Goal: Information Seeking & Learning: Learn about a topic

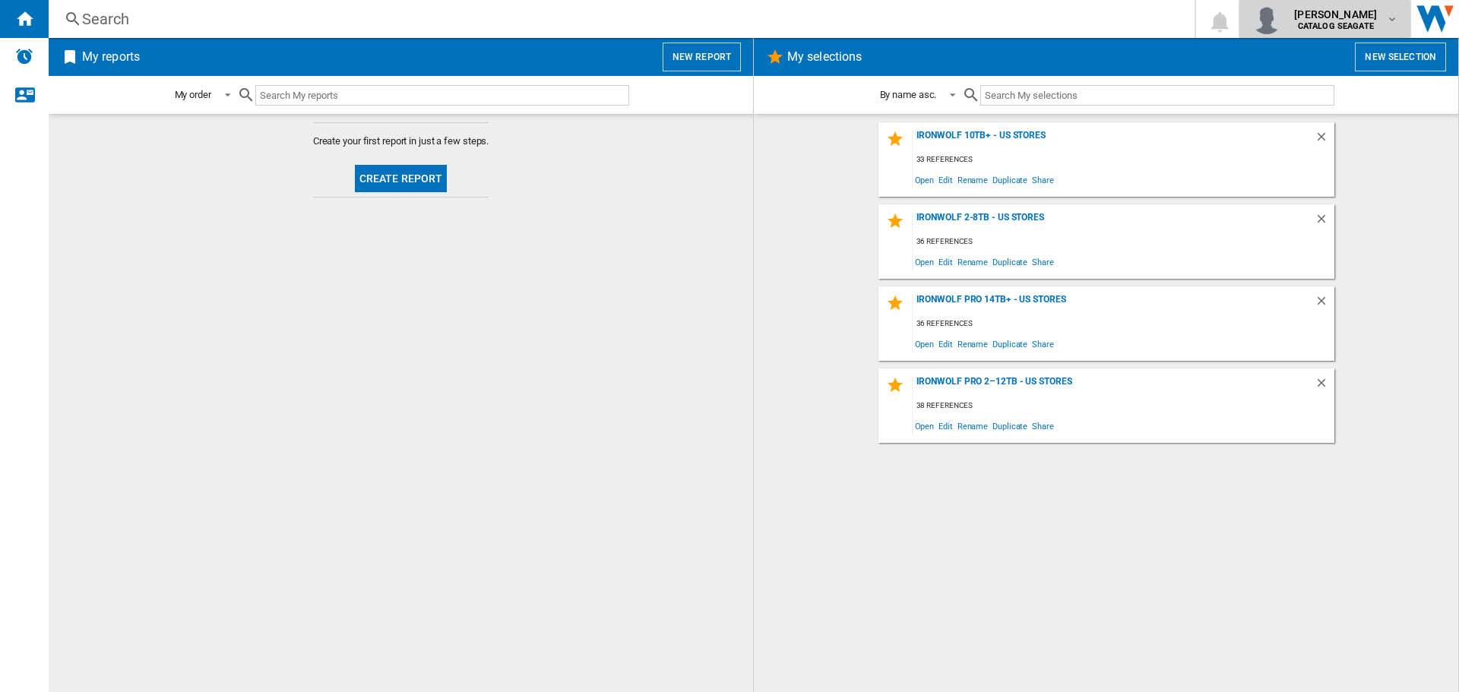
click at [1344, 21] on span "[PERSON_NAME]" at bounding box center [1335, 14] width 83 height 15
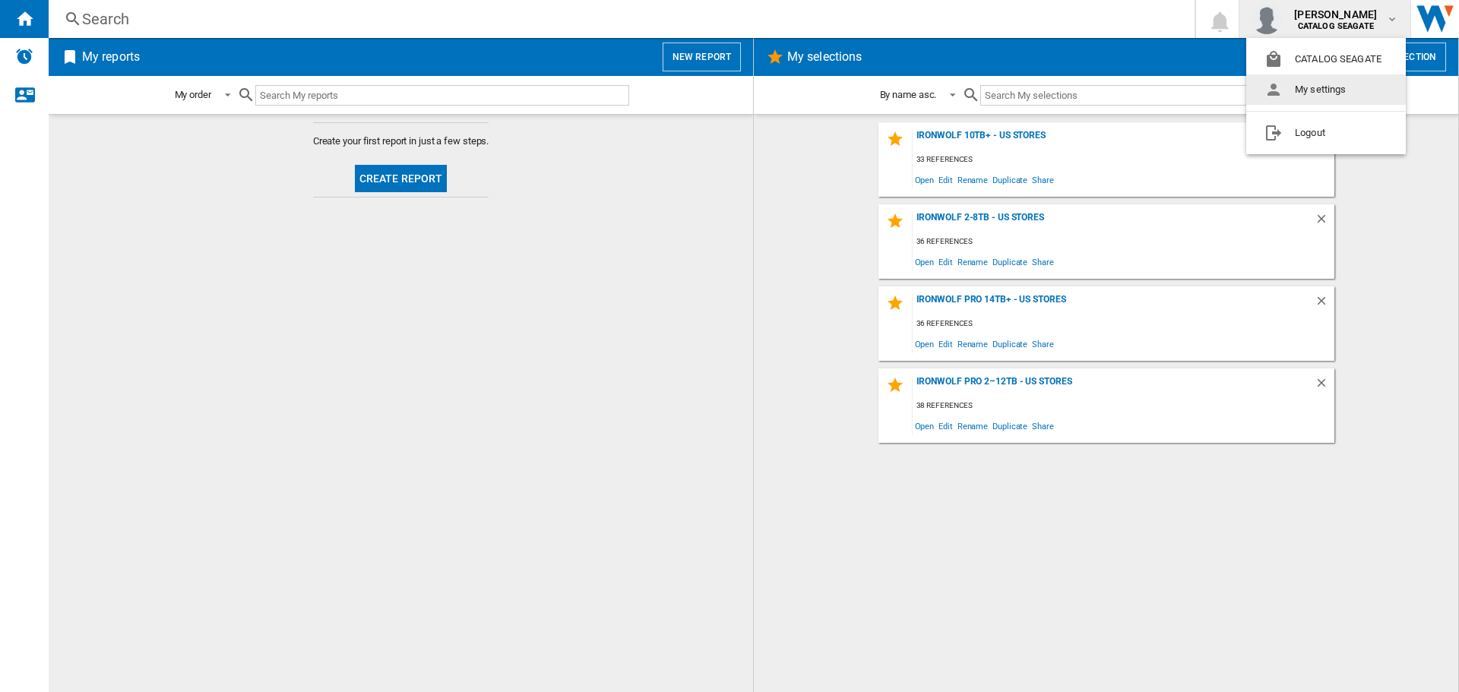
click at [1303, 90] on button "My settings" at bounding box center [1327, 89] width 160 height 30
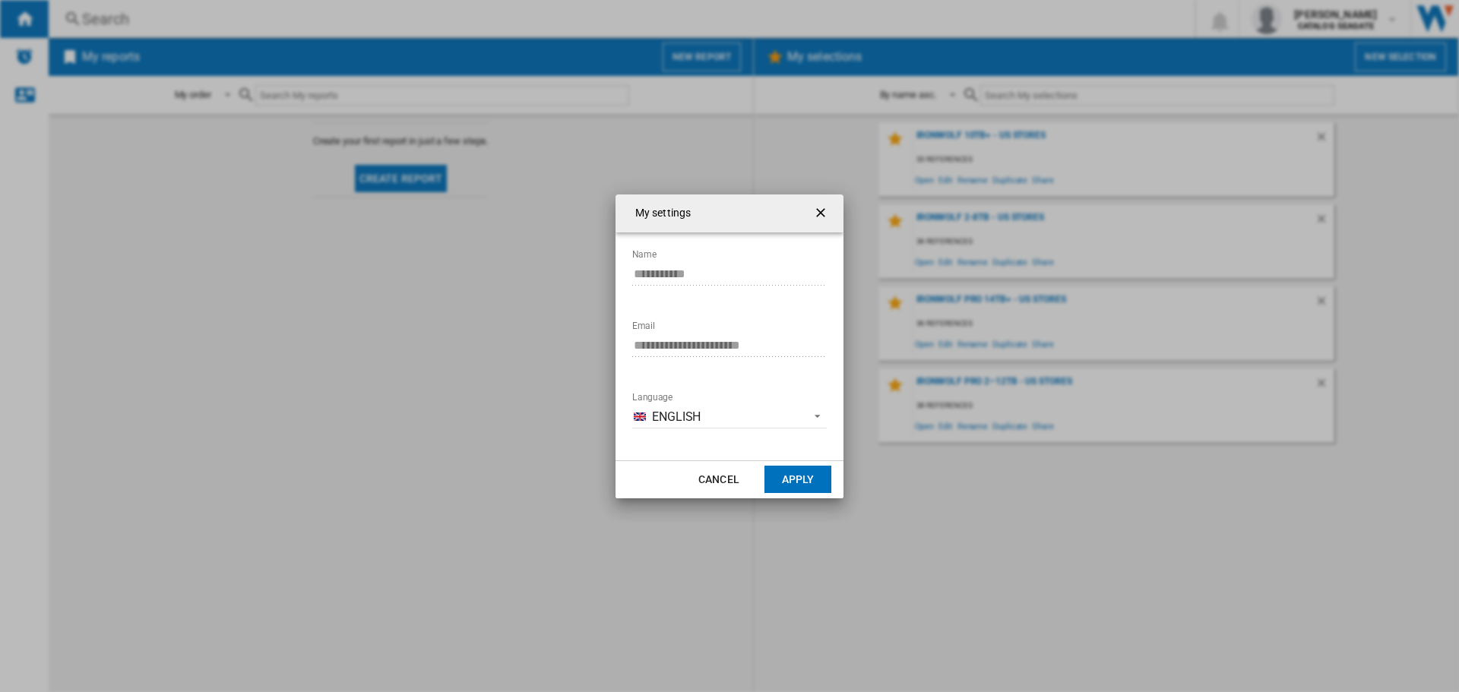
click at [822, 220] on ng-md-icon "getI18NText('BUTTONS.CLOSE_DIALOG')" at bounding box center [822, 214] width 18 height 18
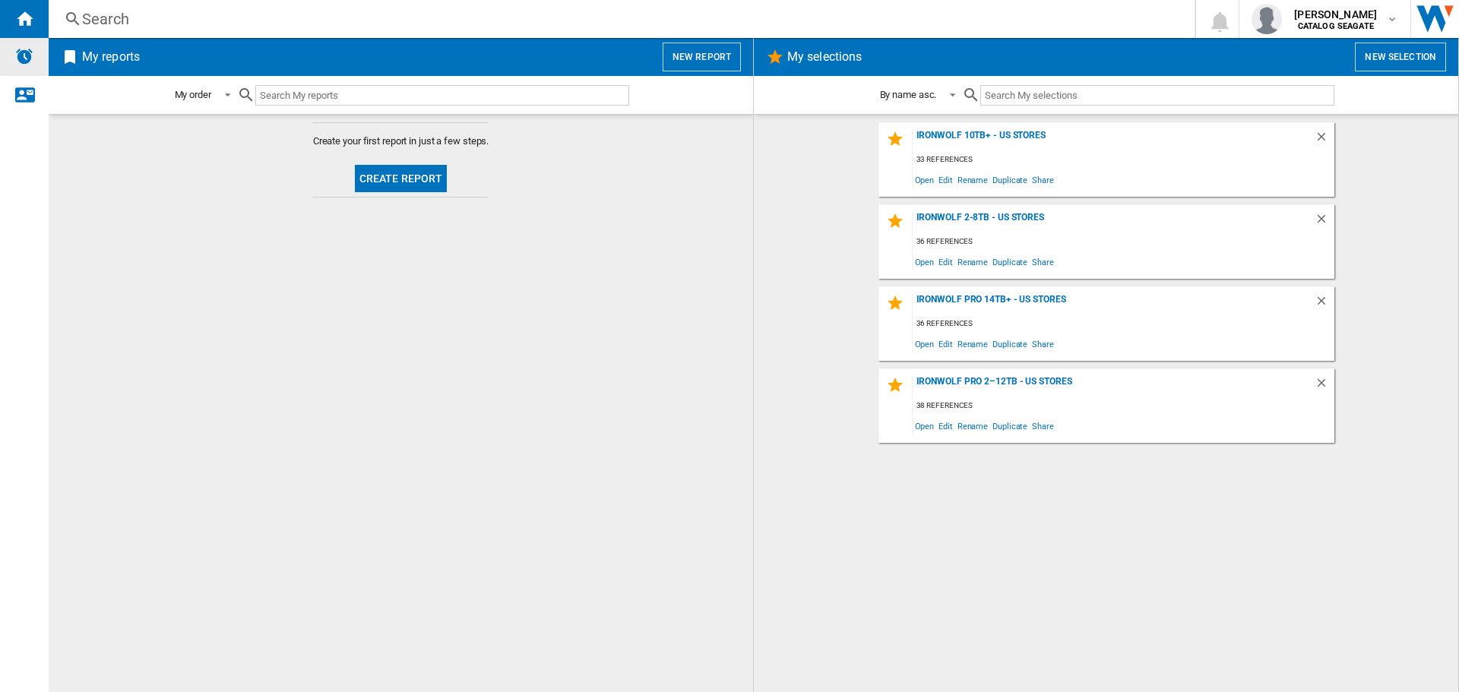
click at [20, 68] on div "Alerts" at bounding box center [24, 57] width 49 height 38
click at [1312, 15] on span "[PERSON_NAME]" at bounding box center [1335, 14] width 83 height 15
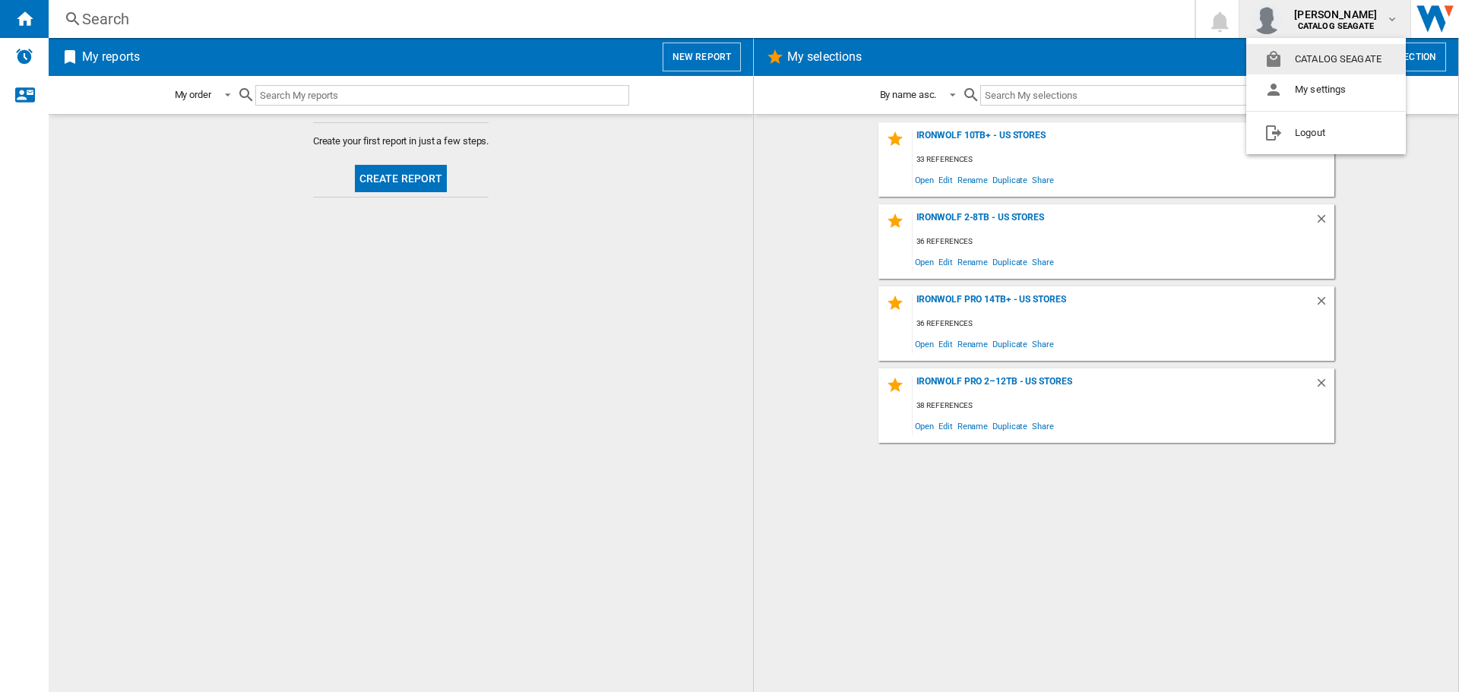
click at [1285, 52] on button "CATALOG SEAGATE" at bounding box center [1327, 59] width 160 height 30
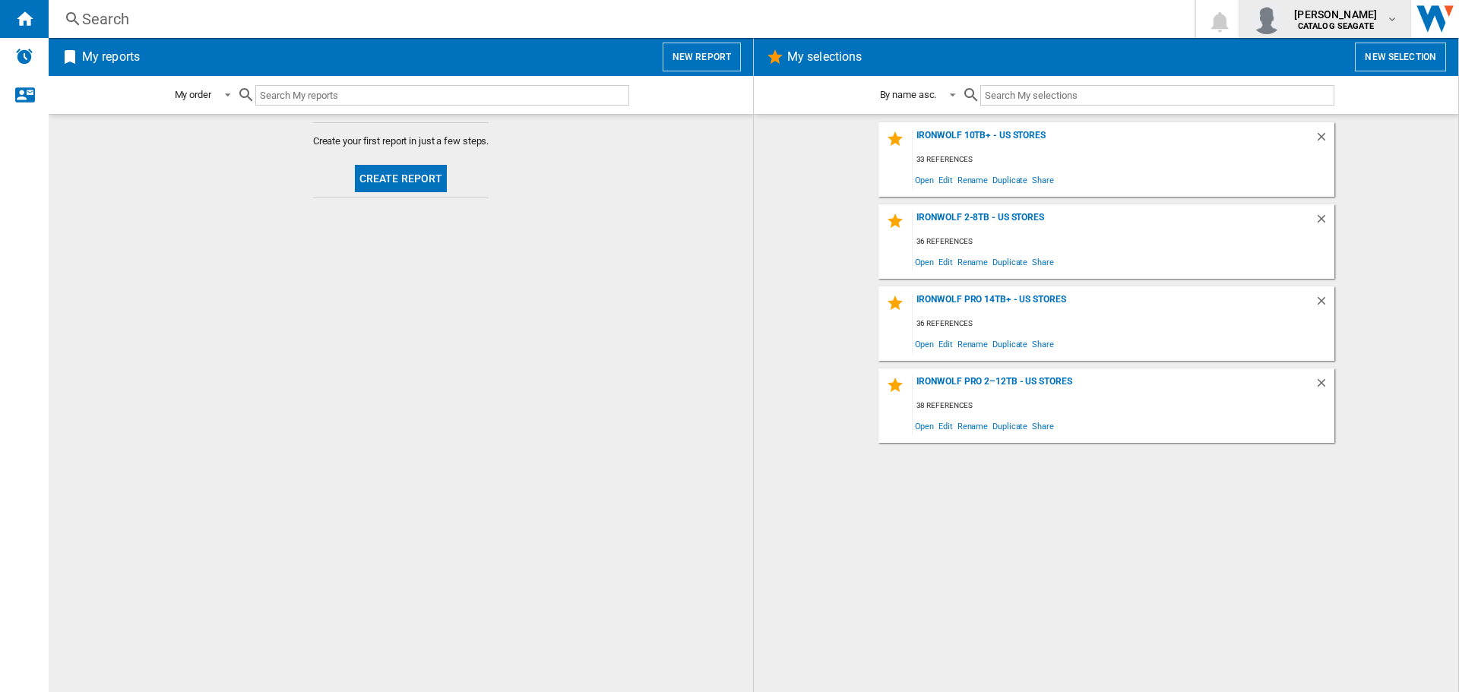
click at [1302, 26] on b "CATALOG SEAGATE" at bounding box center [1336, 26] width 76 height 10
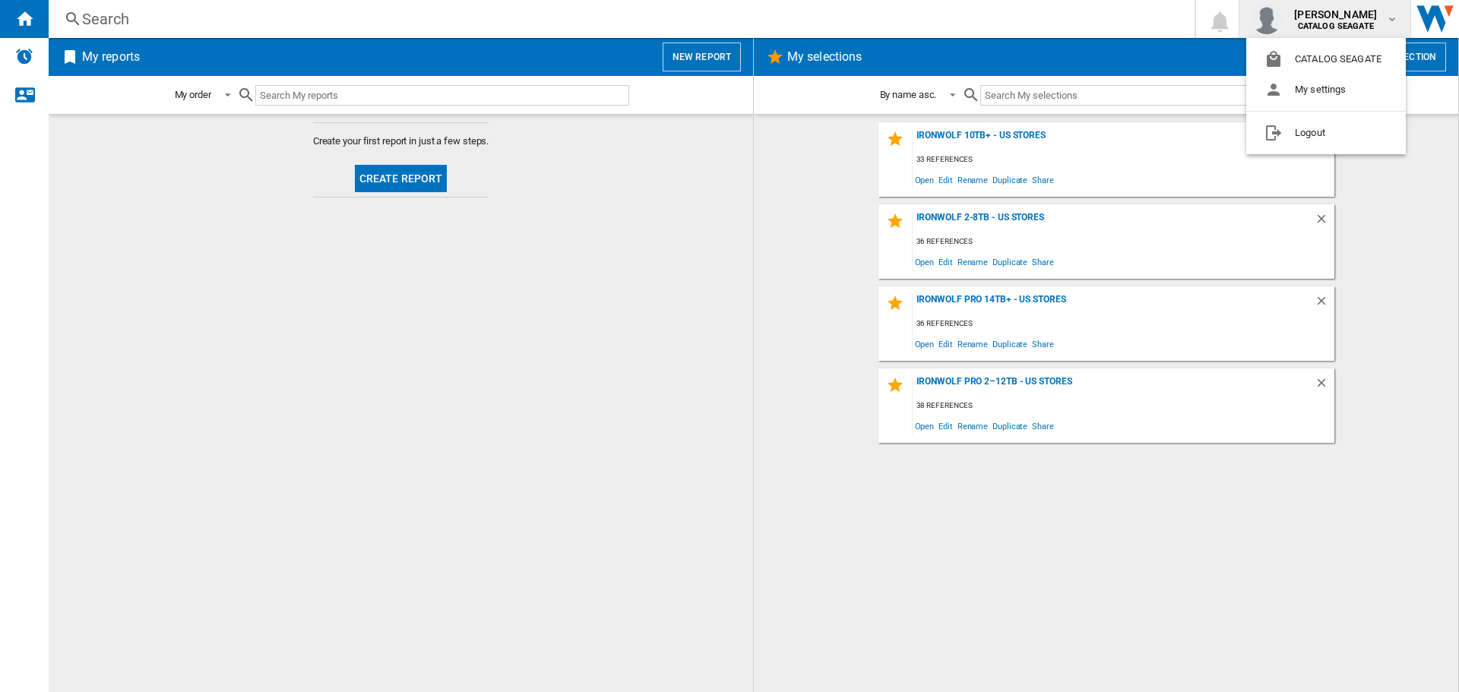
click at [1077, 48] on md-backdrop at bounding box center [729, 346] width 1459 height 692
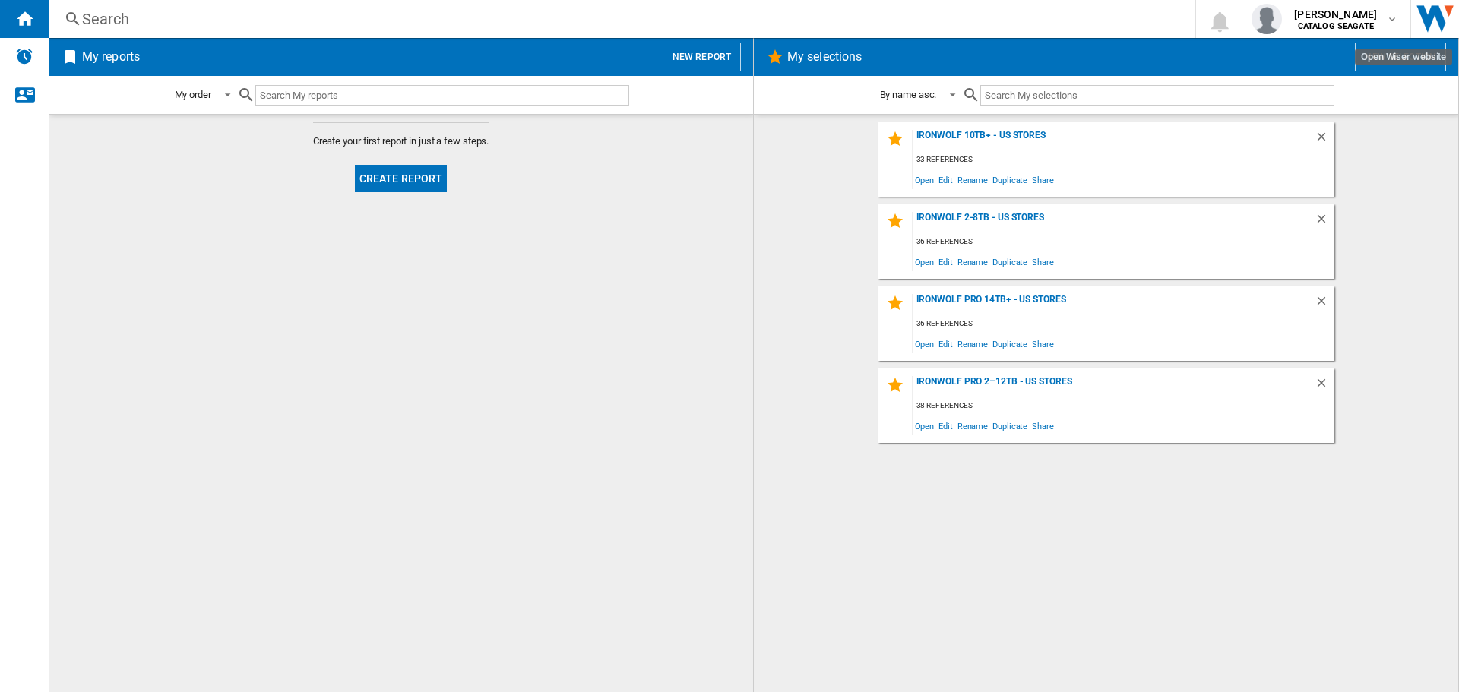
click at [1424, 22] on img "Open Wiser website" at bounding box center [1435, 19] width 48 height 38
click at [15, 102] on ng-md-icon "Contact us" at bounding box center [24, 94] width 18 height 18
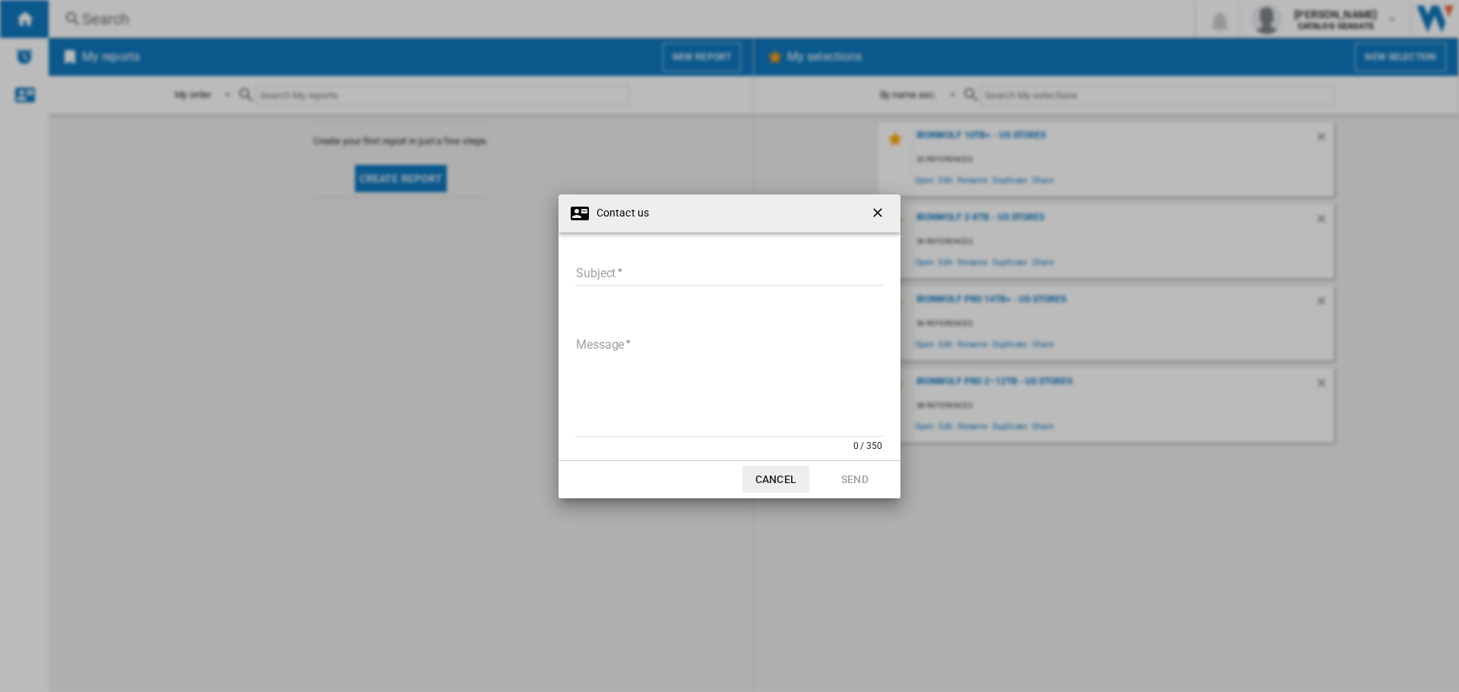
click at [641, 265] on input "Subject" at bounding box center [729, 274] width 309 height 23
type input "**********"
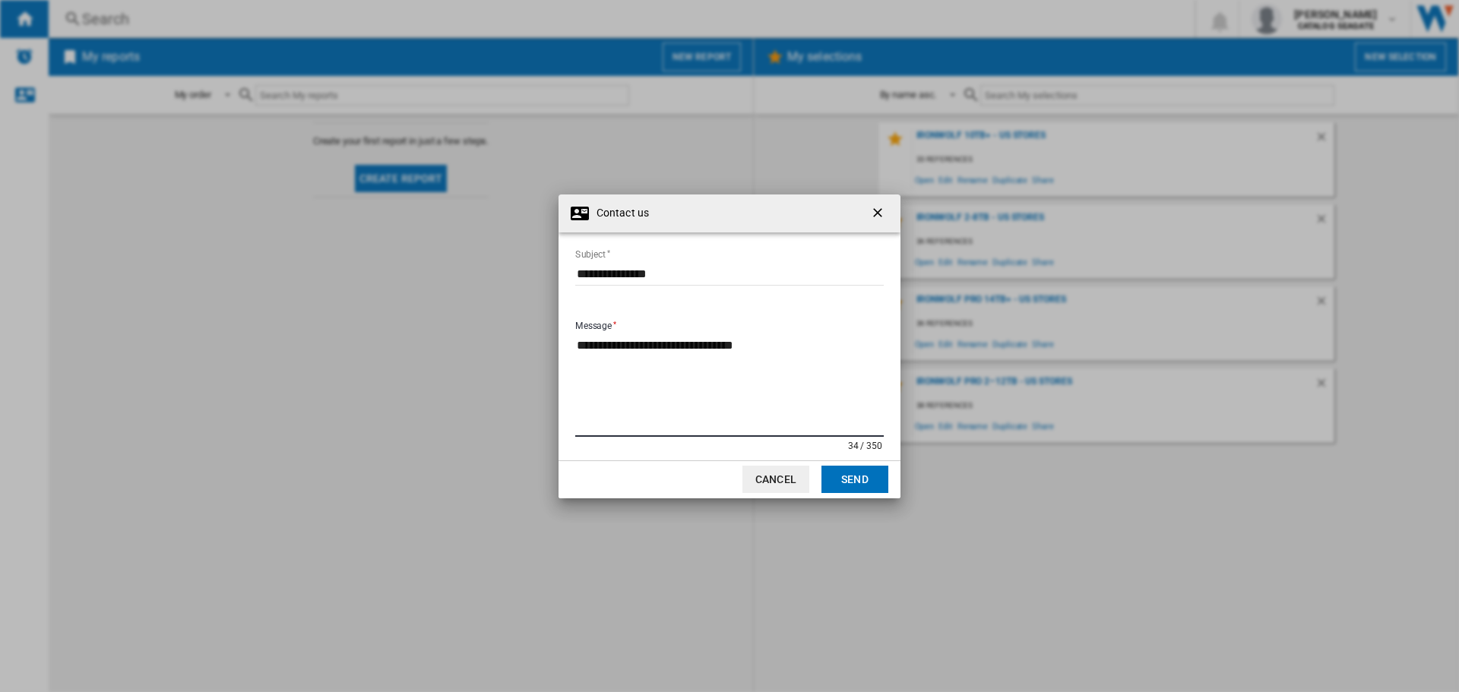
type textarea "**********"
click at [775, 479] on button "Cancel" at bounding box center [776, 479] width 67 height 27
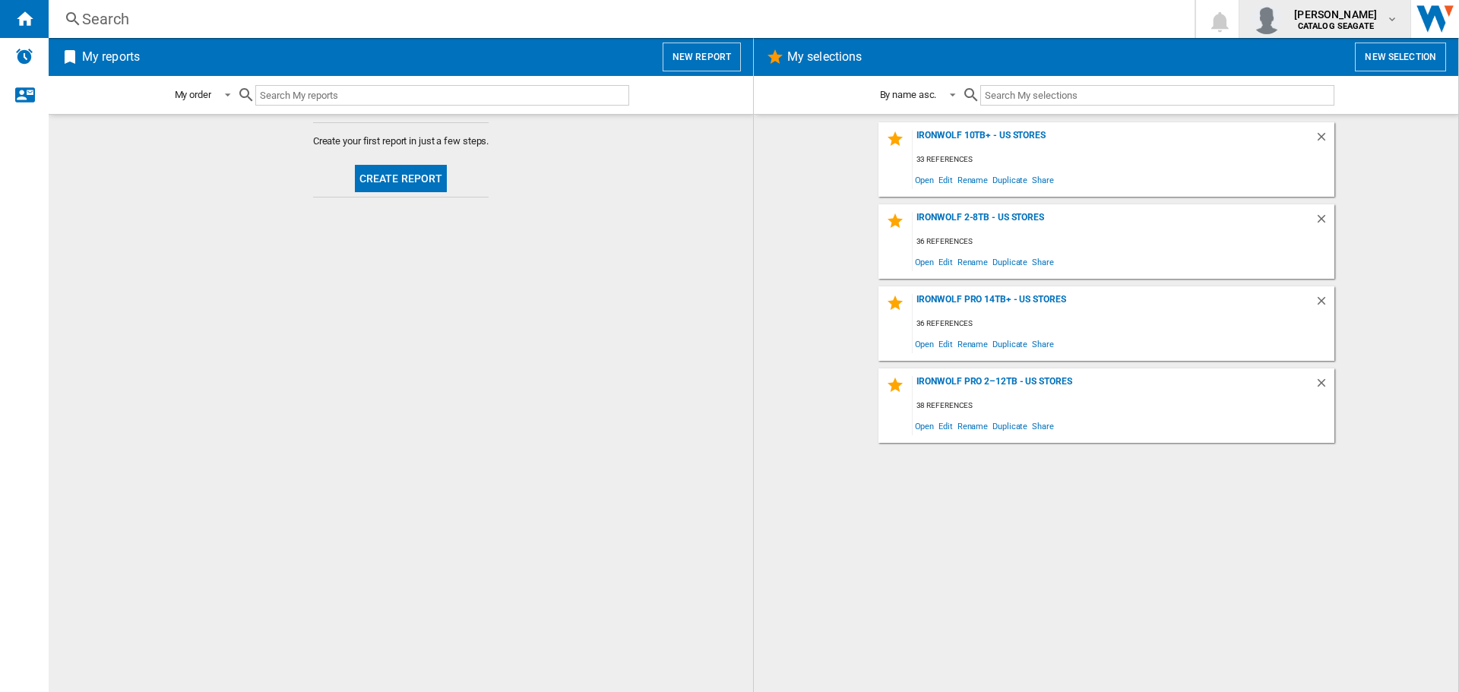
click at [1383, 21] on div "[PERSON_NAME] CATALOG [GEOGRAPHIC_DATA]" at bounding box center [1337, 19] width 98 height 24
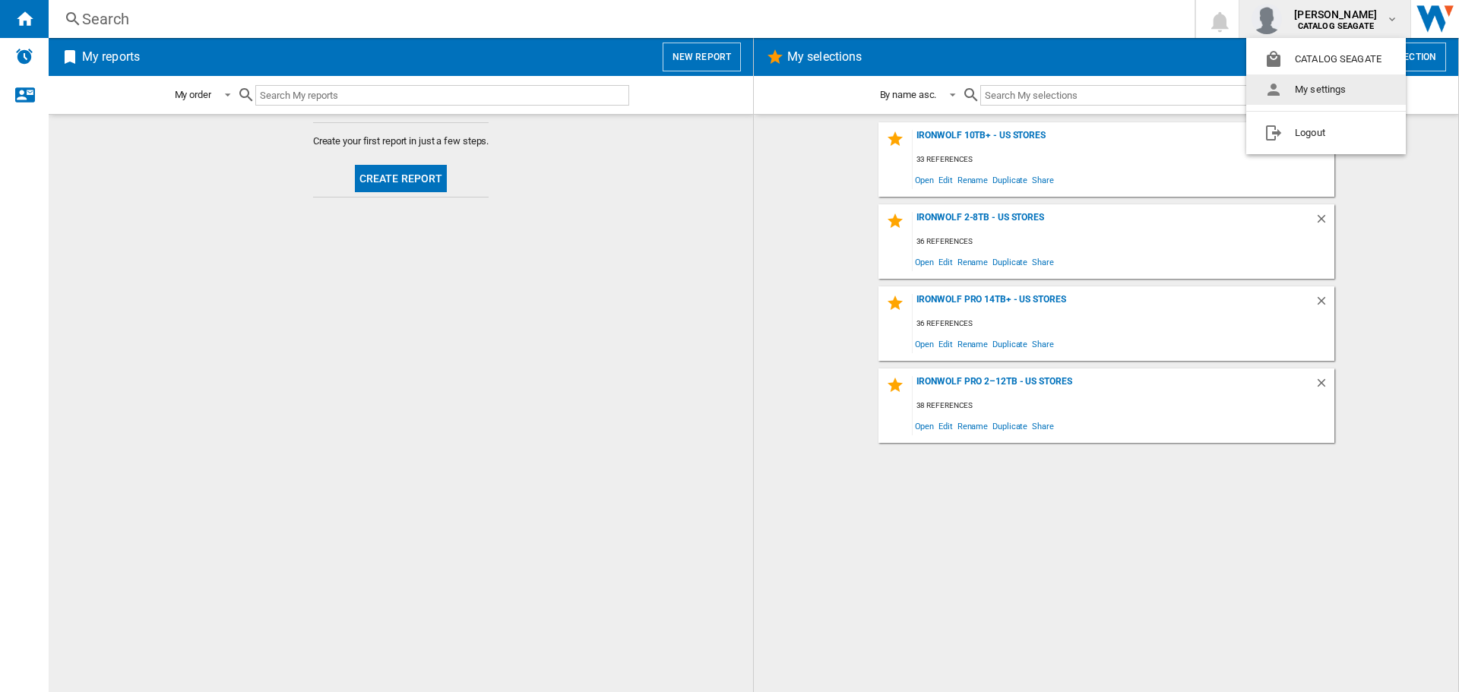
click at [134, 21] on md-backdrop at bounding box center [729, 346] width 1459 height 692
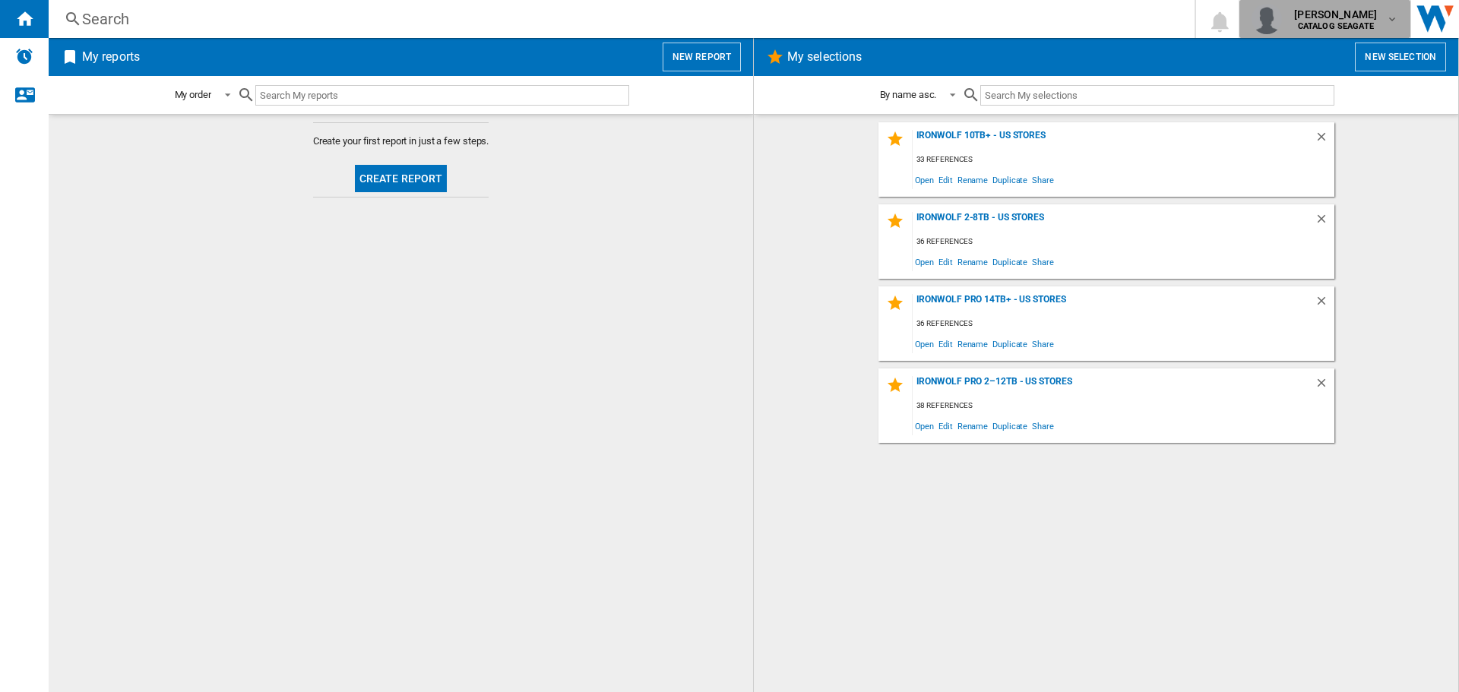
click at [1345, 36] on button "ryan coffey CATALOG SEAGATE" at bounding box center [1325, 19] width 171 height 38
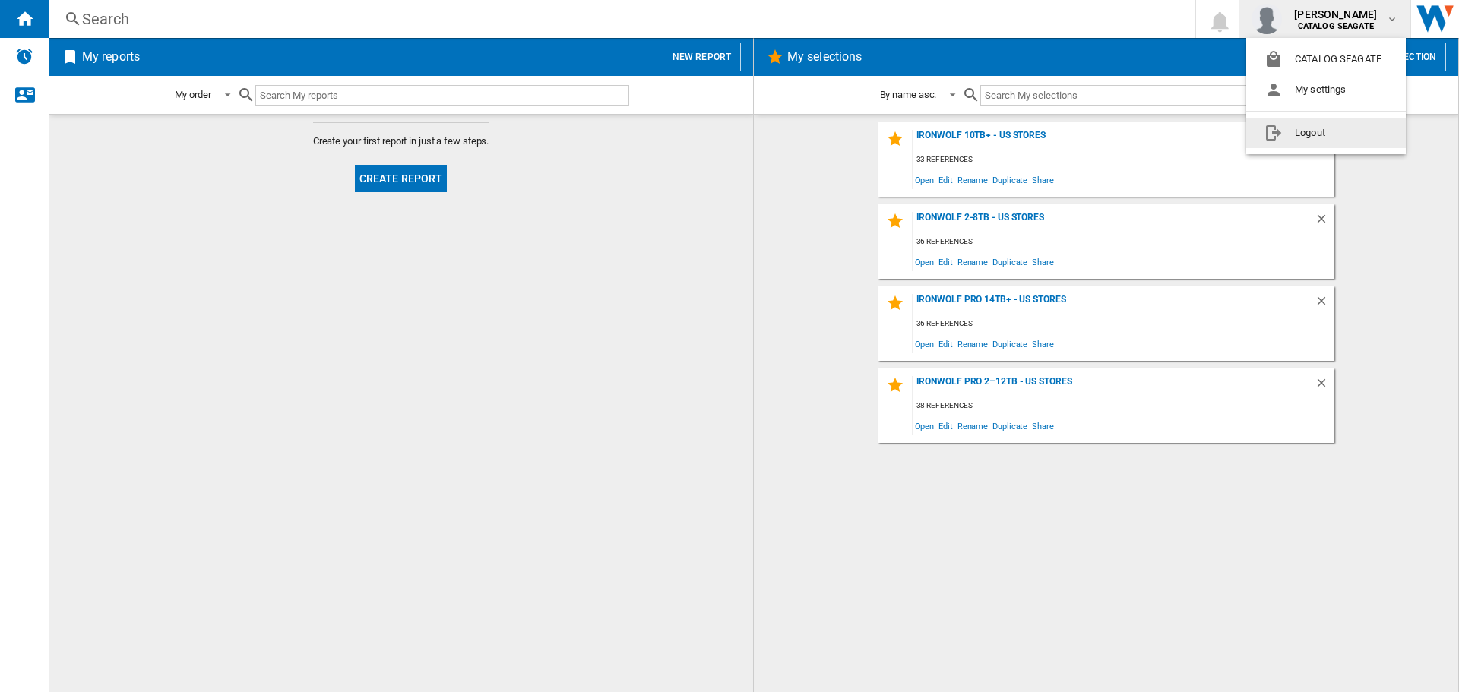
click at [771, 297] on md-backdrop at bounding box center [729, 346] width 1459 height 692
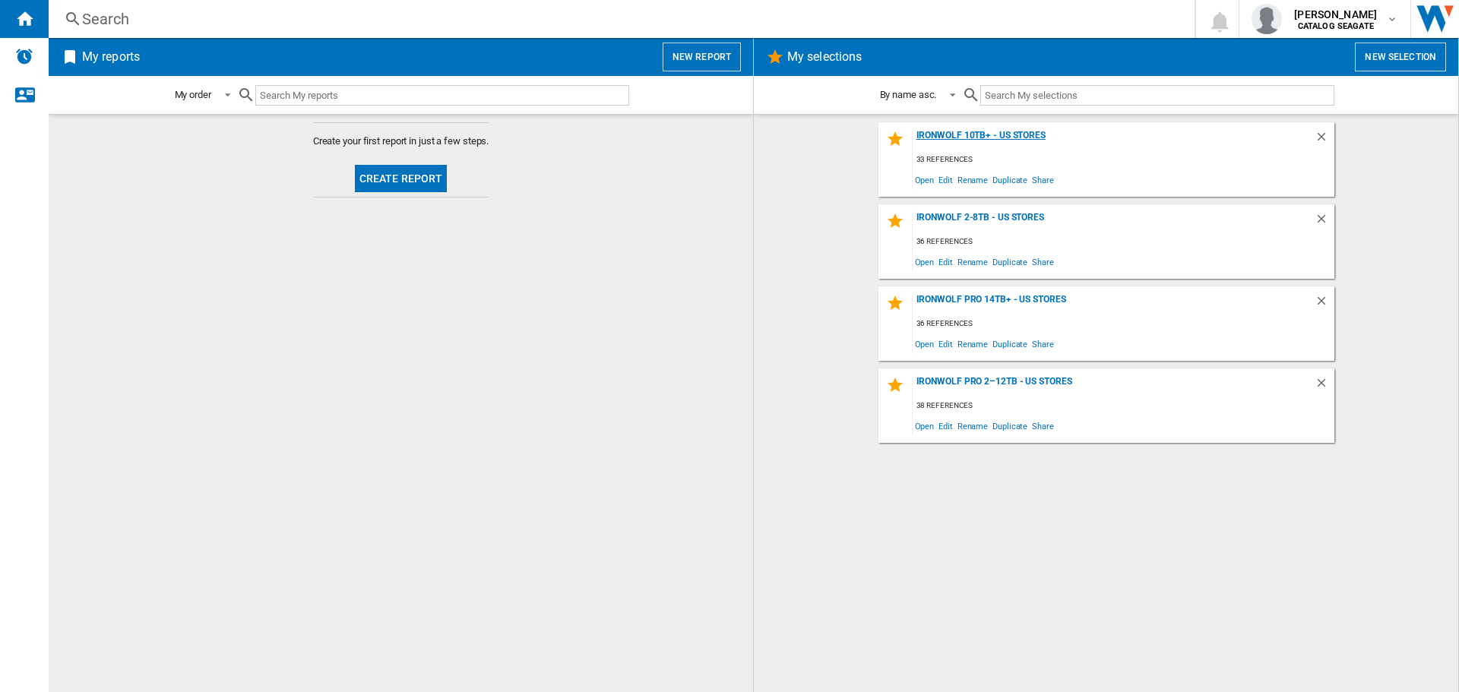
drag, startPoint x: 964, startPoint y: 135, endPoint x: 941, endPoint y: 138, distance: 23.1
click at [964, 135] on div "IronWolf 10TB+ - US Stores" at bounding box center [1114, 140] width 402 height 21
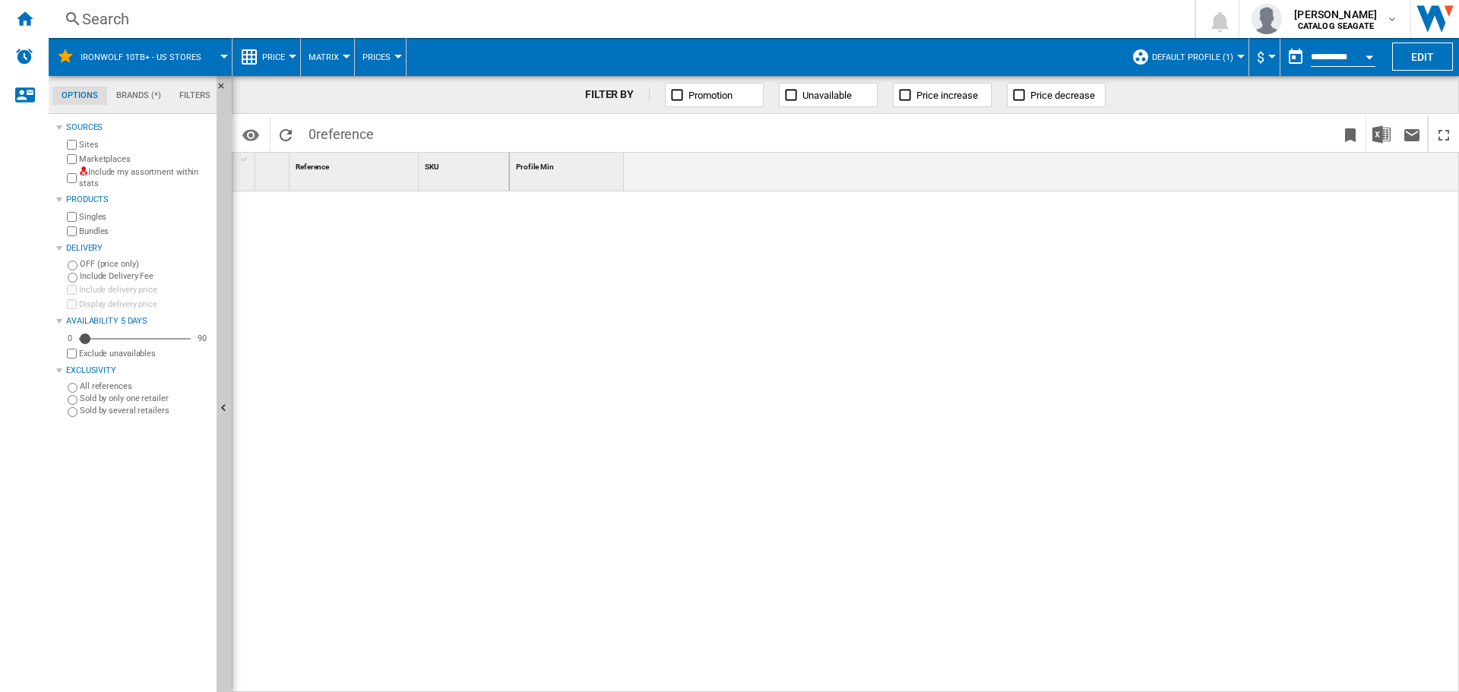
click at [88, 181] on label "Include my assortment within stats" at bounding box center [144, 178] width 131 height 24
click at [1183, 59] on span "Default profile (1)" at bounding box center [1192, 57] width 81 height 10
click at [1193, 61] on span "Default profile (1)" at bounding box center [1192, 57] width 81 height 10
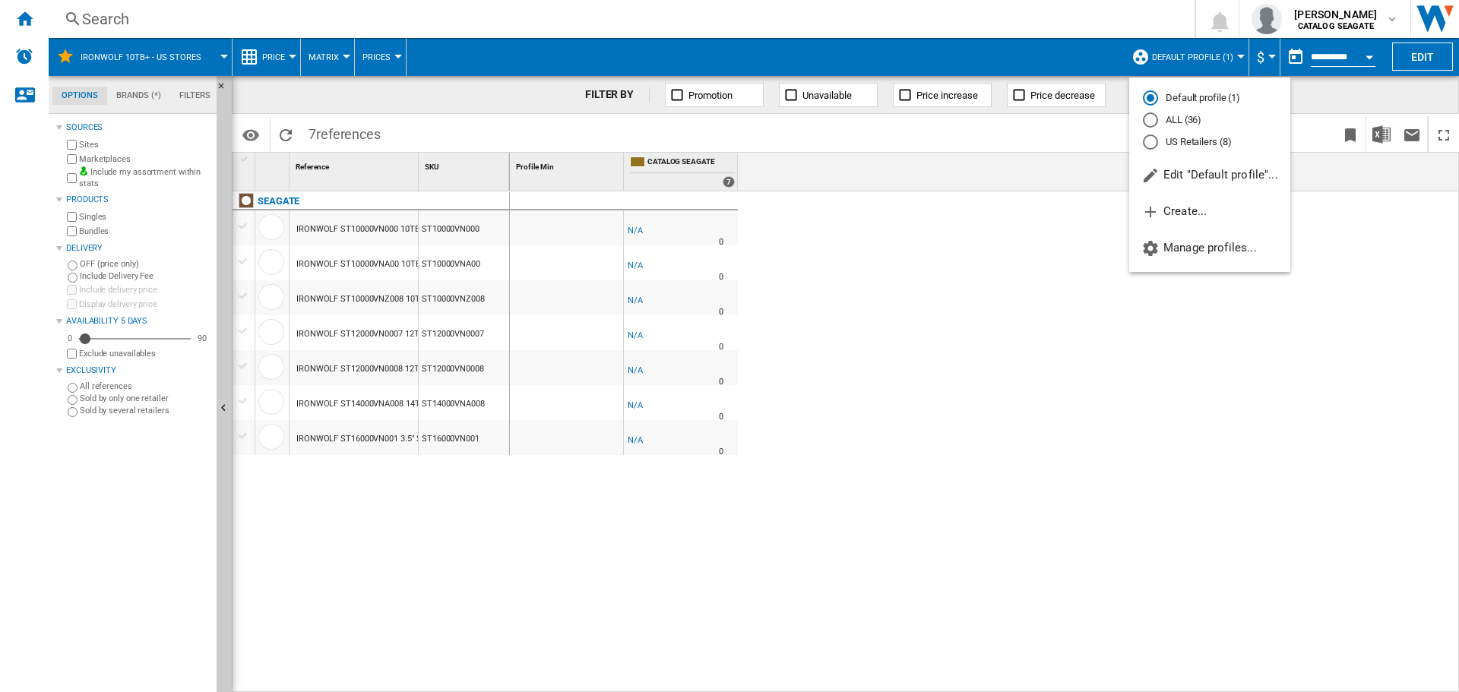
click at [1181, 141] on md-radio-button "US Retailers (8)" at bounding box center [1210, 142] width 134 height 14
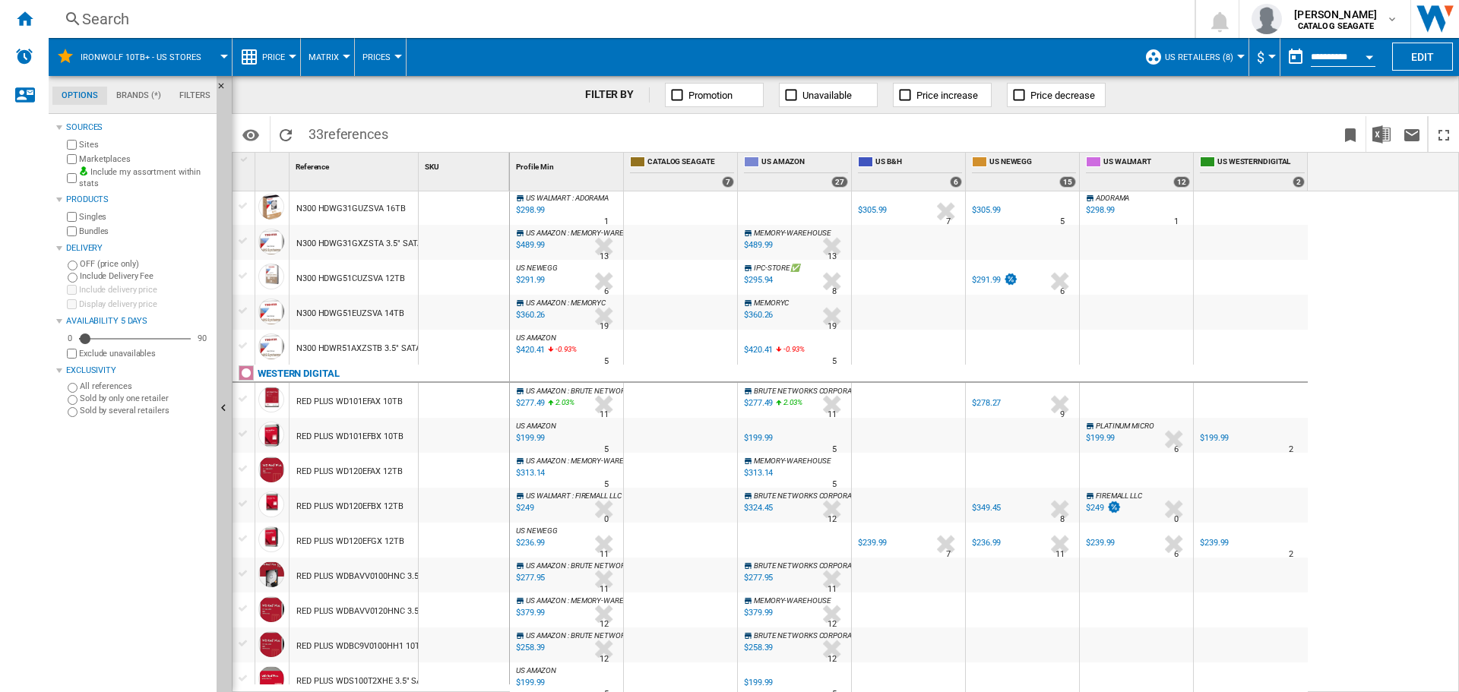
scroll to position [726, 0]
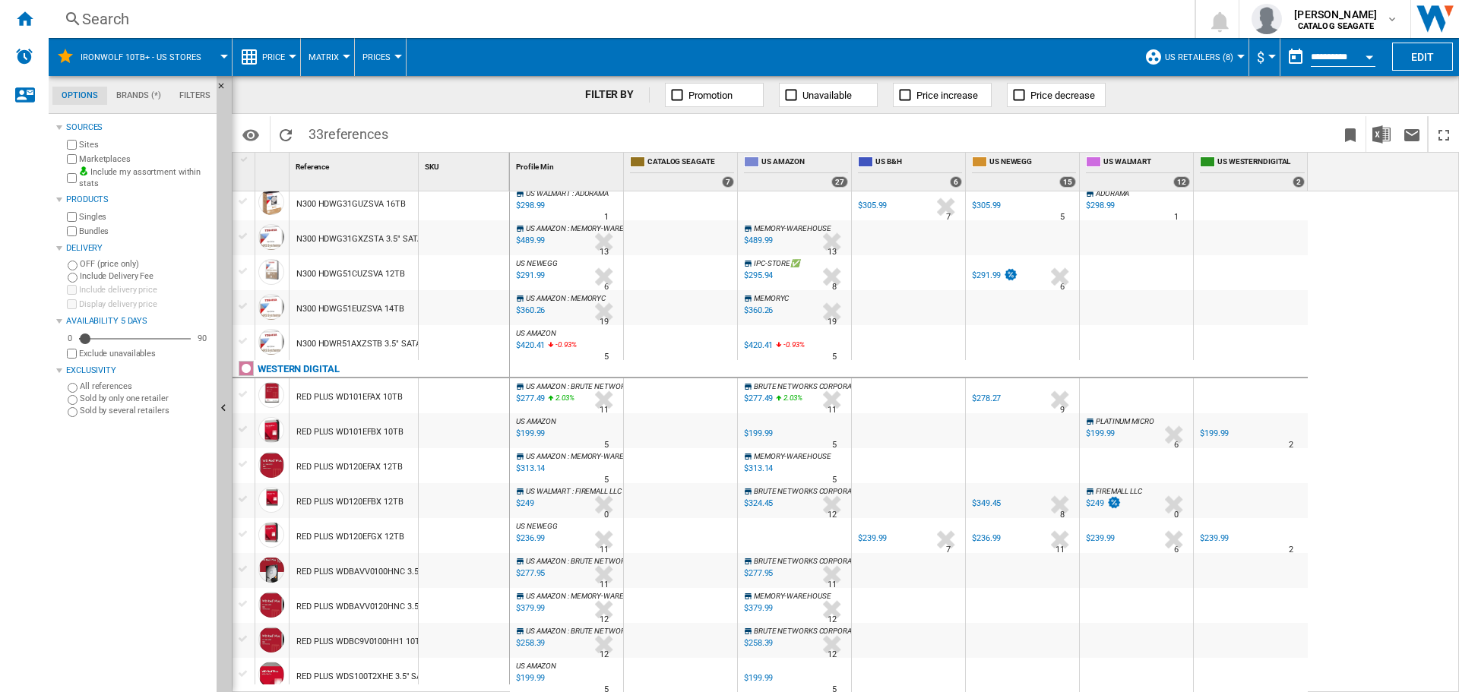
click at [756, 500] on div "$324.45" at bounding box center [758, 504] width 29 height 10
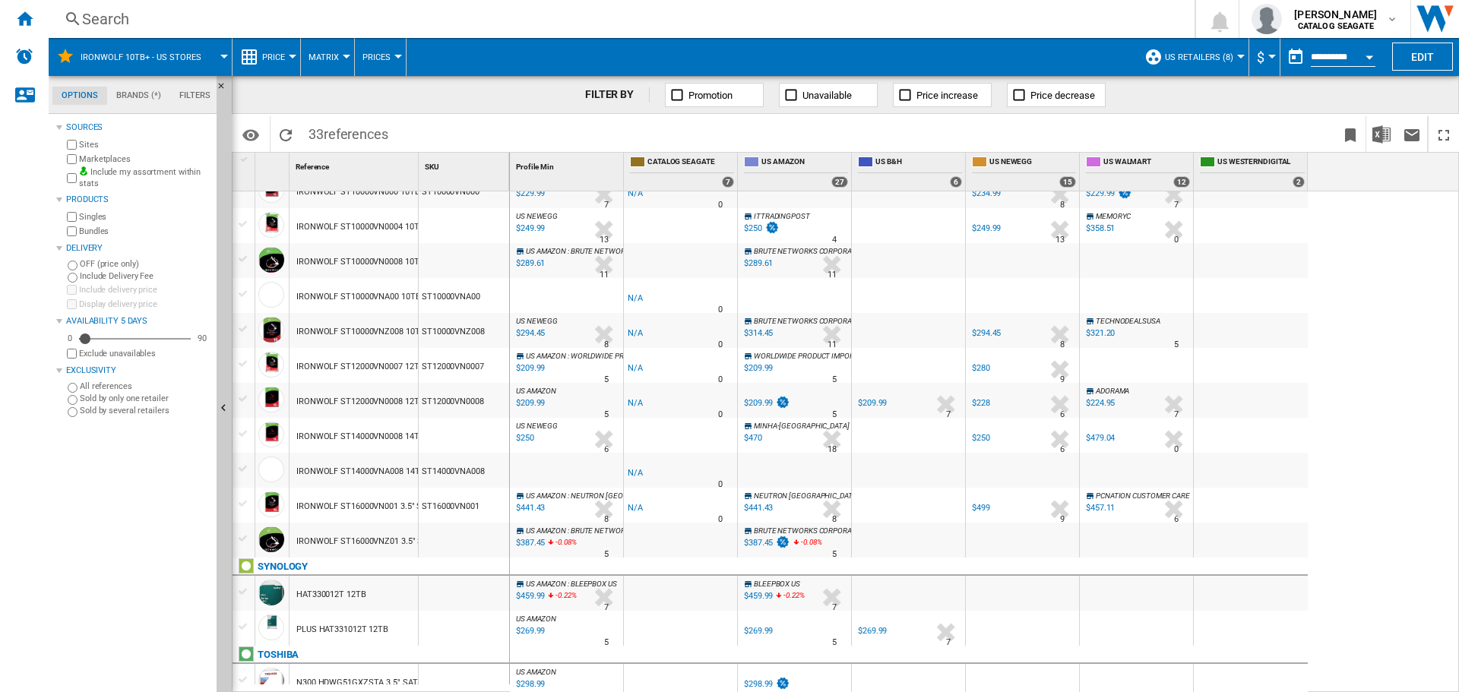
scroll to position [0, 0]
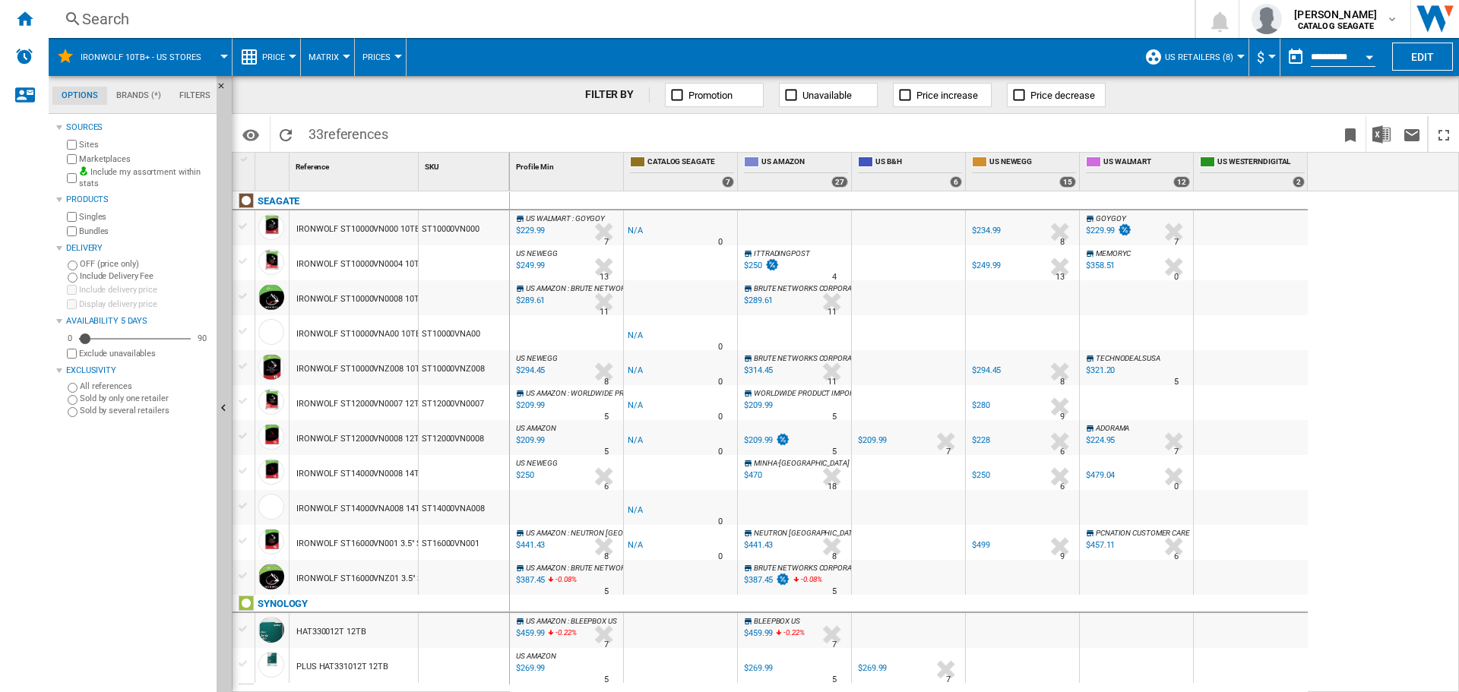
click at [1222, 65] on button "US Retailers (8)" at bounding box center [1203, 57] width 76 height 38
